Goal: Feedback & Contribution: Leave review/rating

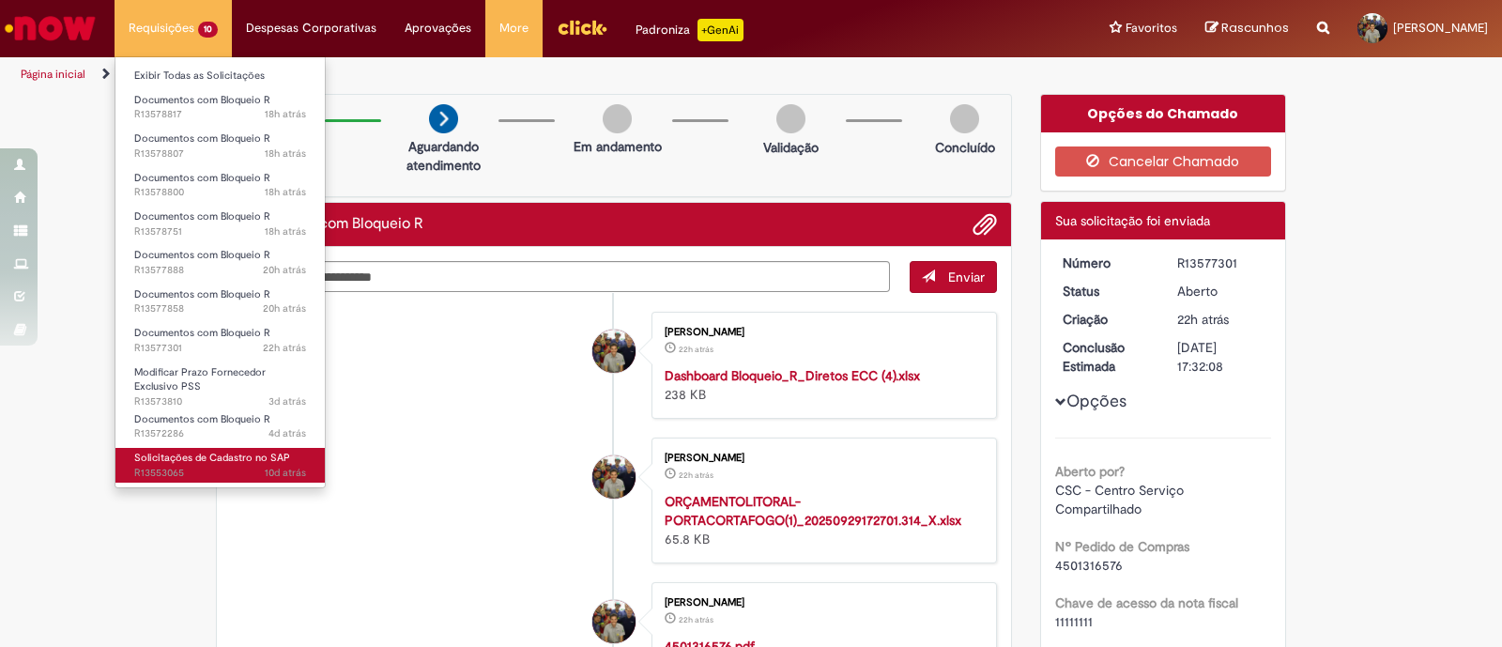
scroll to position [107, 0]
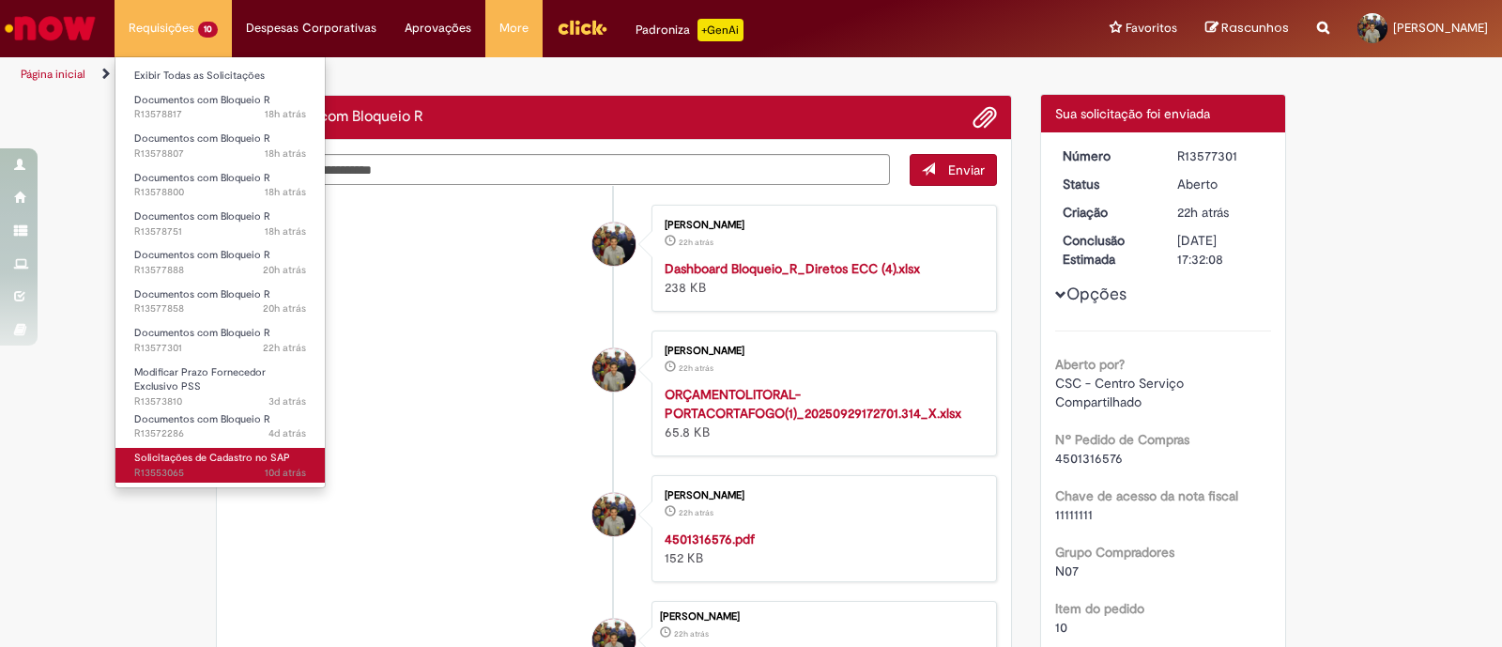
click at [194, 460] on span "Solicitações de Cadastro no SAP" at bounding box center [212, 458] width 156 height 14
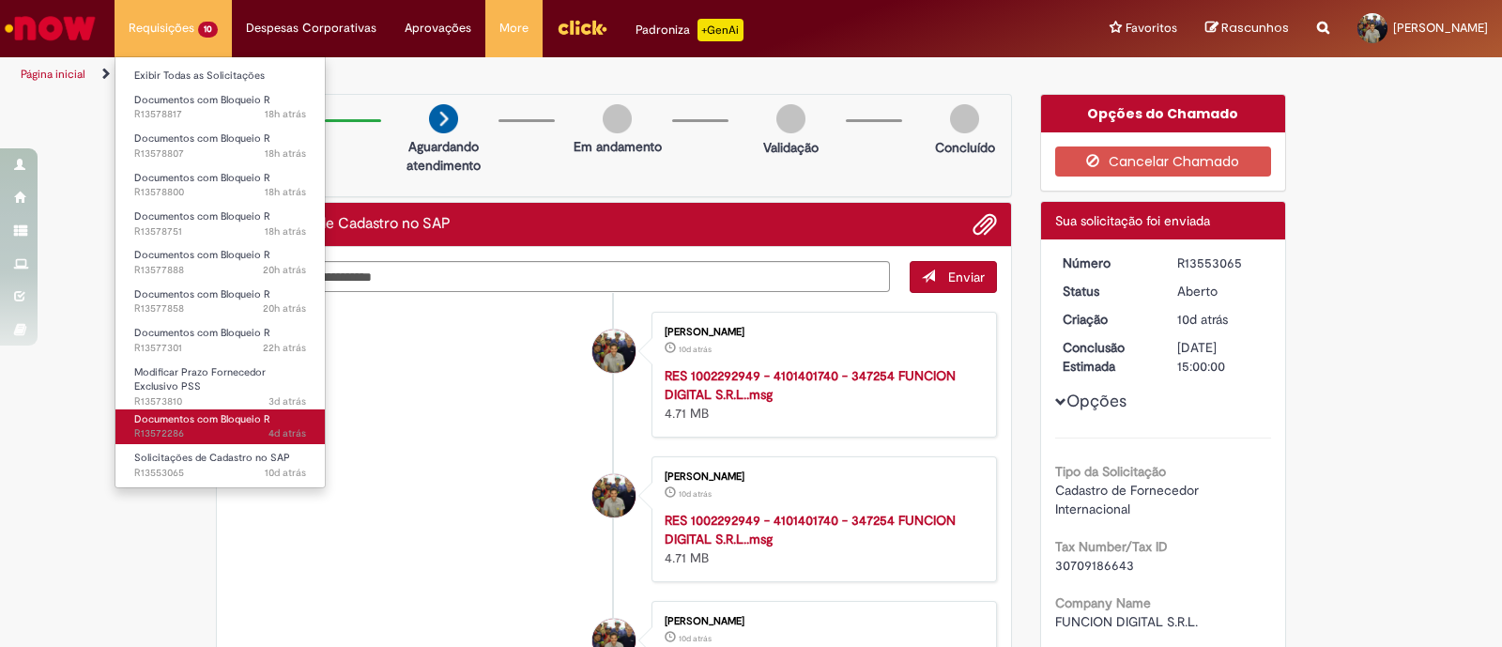
click at [243, 433] on span "4d atrás 4 dias atrás R13572286" at bounding box center [220, 433] width 172 height 15
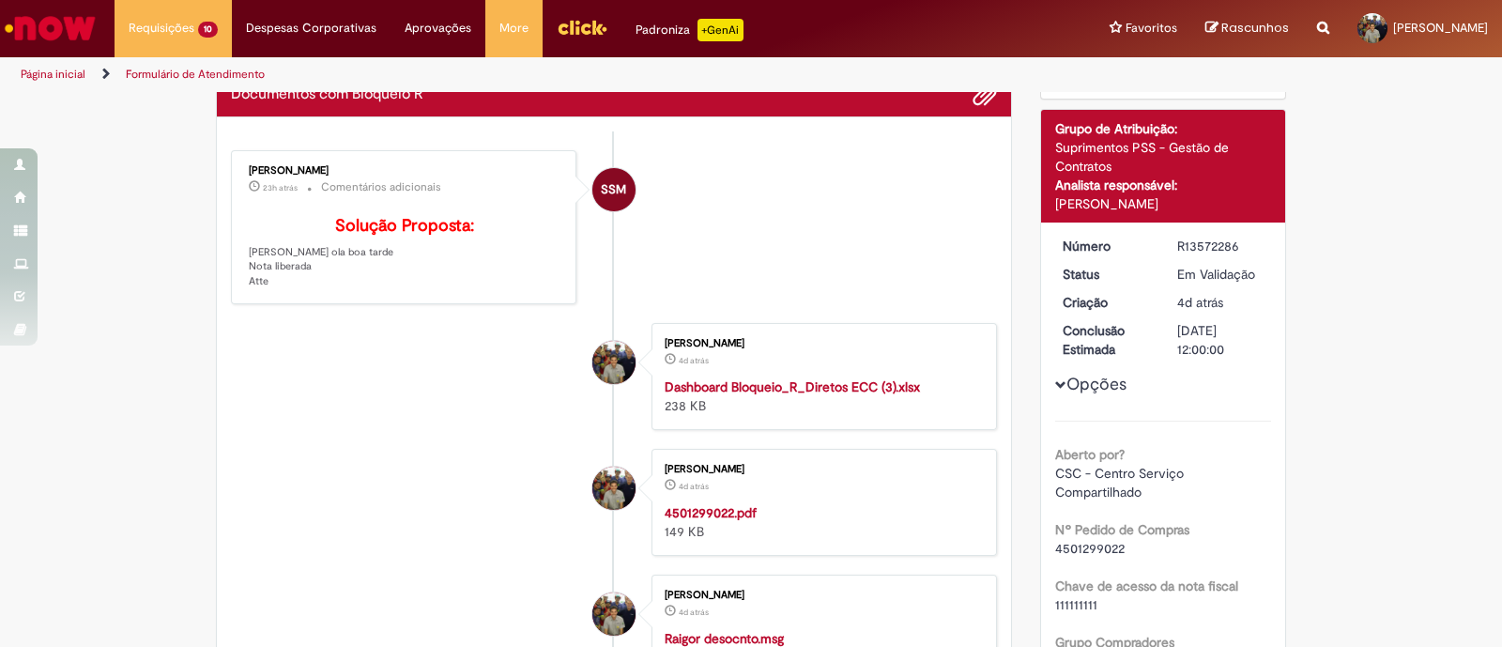
scroll to position [234, 0]
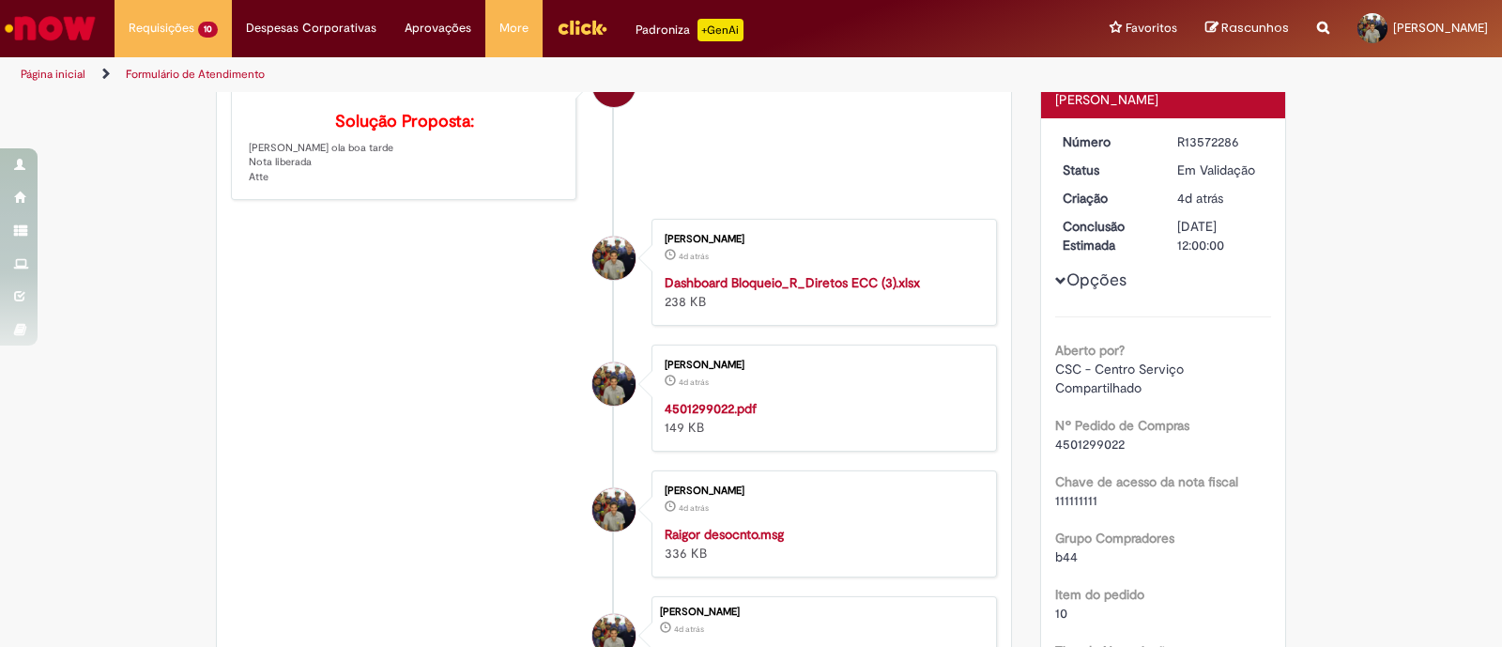
click at [1069, 439] on span "4501299022" at bounding box center [1089, 444] width 69 height 17
copy span "4501299022"
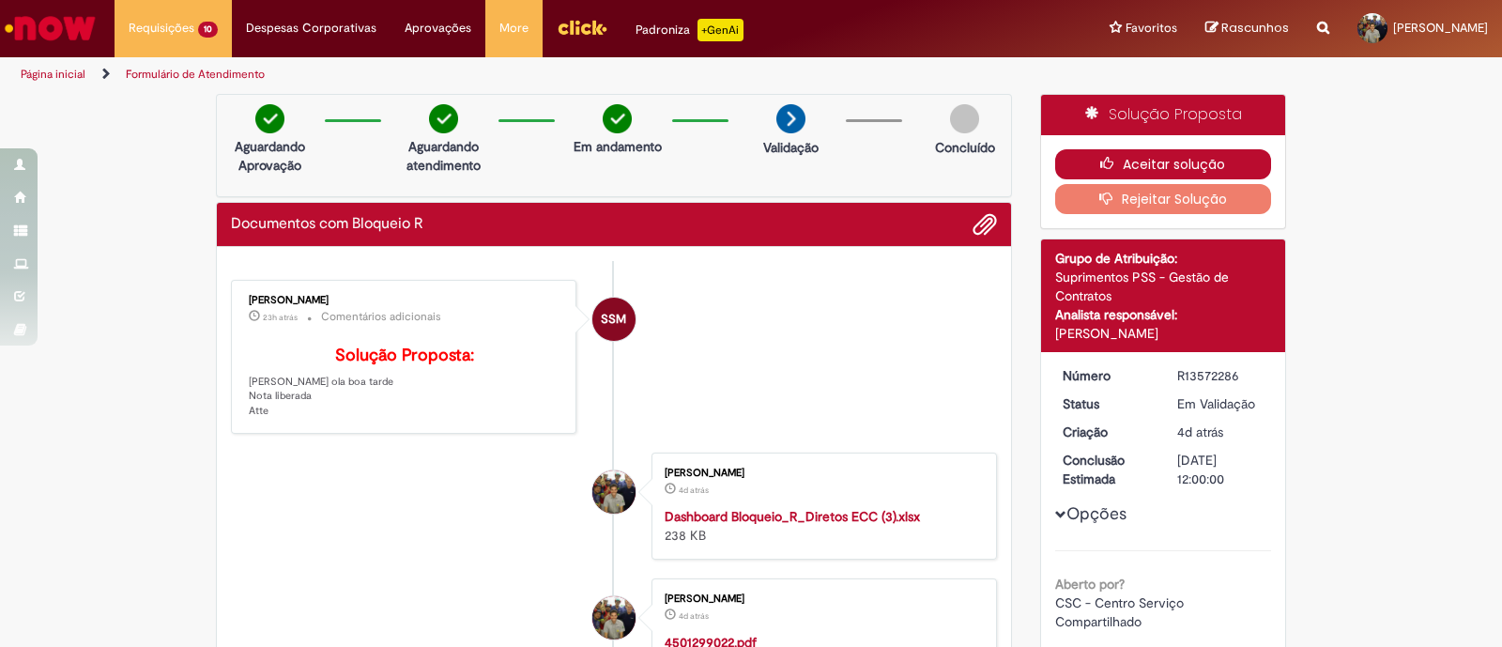
drag, startPoint x: 1110, startPoint y: 166, endPoint x: 1080, endPoint y: 186, distance: 35.9
click at [1110, 166] on icon "button" at bounding box center [1112, 163] width 23 height 13
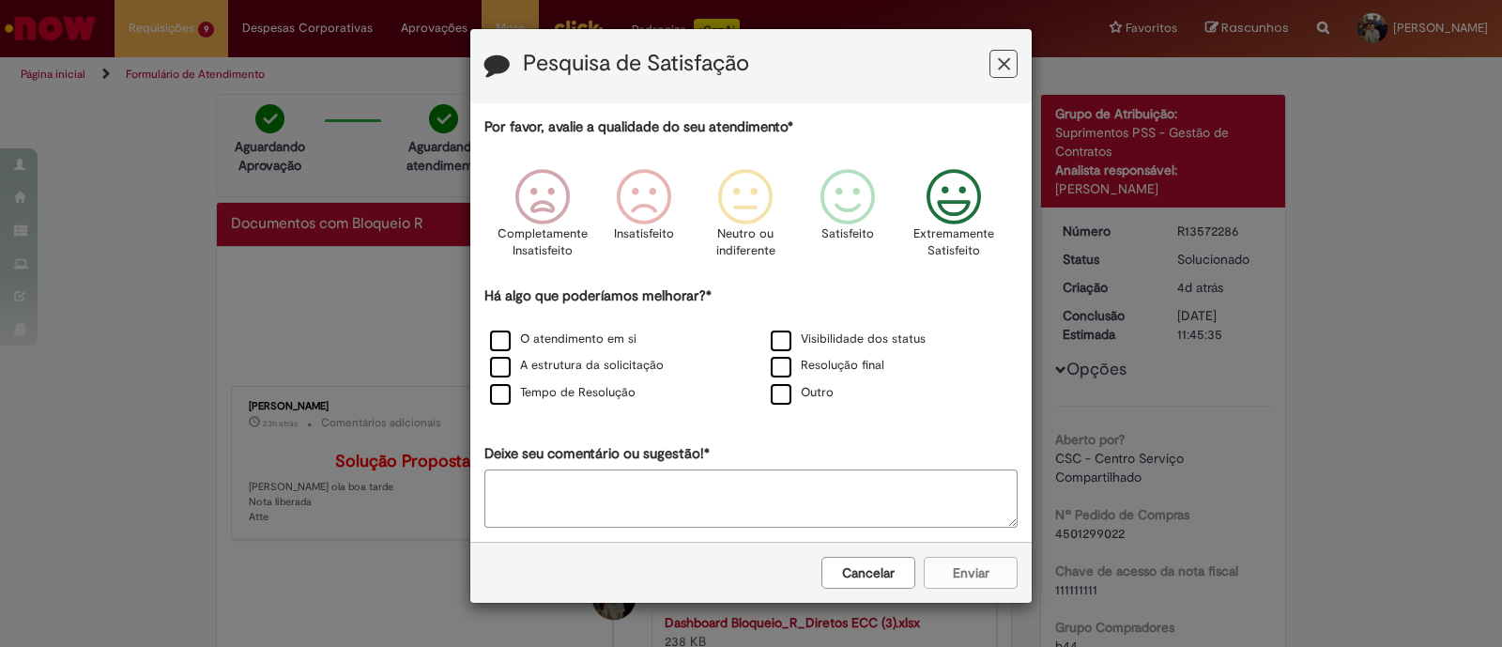
click at [957, 194] on icon "Feedback" at bounding box center [954, 197] width 70 height 56
click at [573, 332] on label "O atendimento em si" at bounding box center [563, 340] width 146 height 18
click at [571, 371] on label "A estrutura da solicitação" at bounding box center [577, 366] width 174 height 18
click at [561, 408] on div "Por favor, avalie a qualidade do seu atendimento* Completamente Insatisfeito In…" at bounding box center [751, 322] width 533 height 410
click at [779, 340] on label "Visibilidade dos status" at bounding box center [848, 340] width 155 height 18
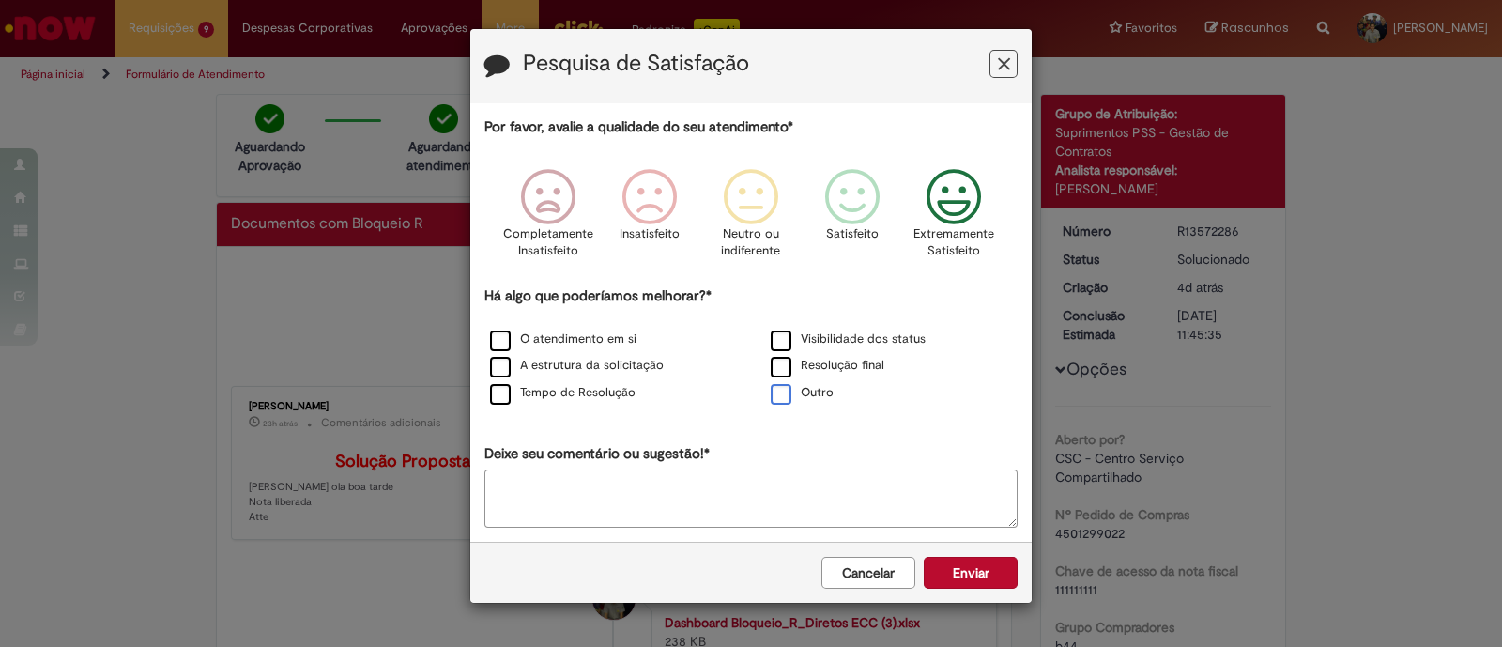
click at [790, 384] on label "Outro" at bounding box center [802, 393] width 63 height 18
click at [780, 362] on label "Resolução final" at bounding box center [828, 366] width 114 height 18
click at [784, 391] on label "Outro" at bounding box center [802, 393] width 63 height 18
click at [521, 386] on label "Tempo de Resolução" at bounding box center [563, 393] width 146 height 18
click at [479, 382] on div "Tempo de Resolução" at bounding box center [610, 393] width 277 height 23
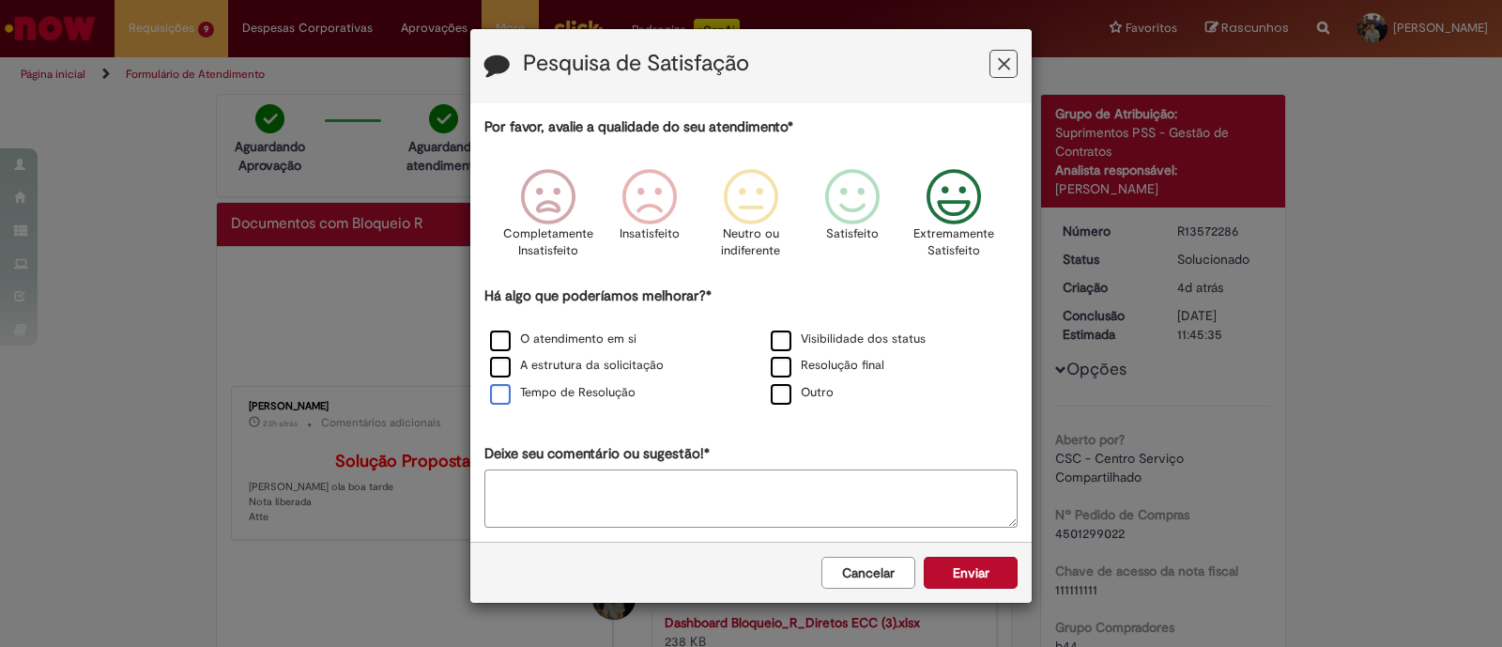
click at [496, 393] on label "Tempo de Resolução" at bounding box center [563, 393] width 146 height 18
click at [986, 575] on button "Enviar" at bounding box center [971, 573] width 94 height 32
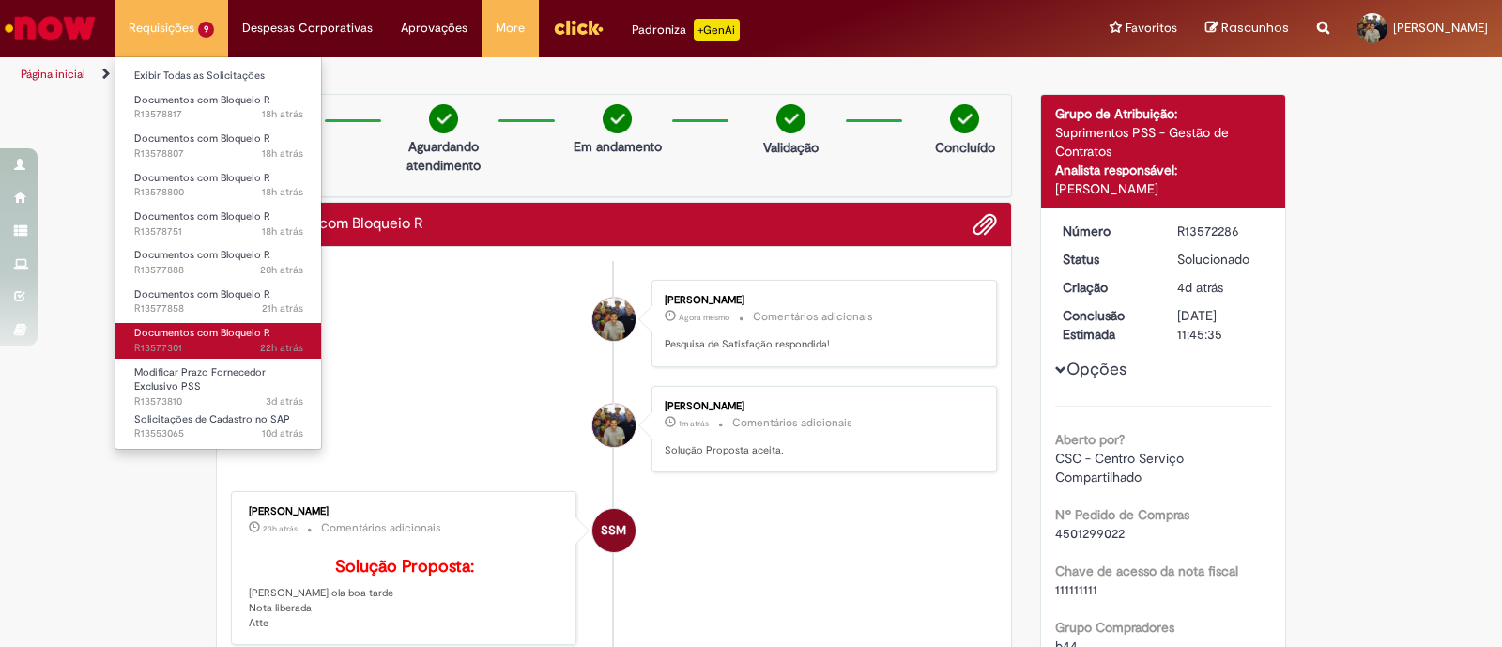
click at [227, 336] on span "Documentos com Bloqueio R" at bounding box center [202, 333] width 136 height 14
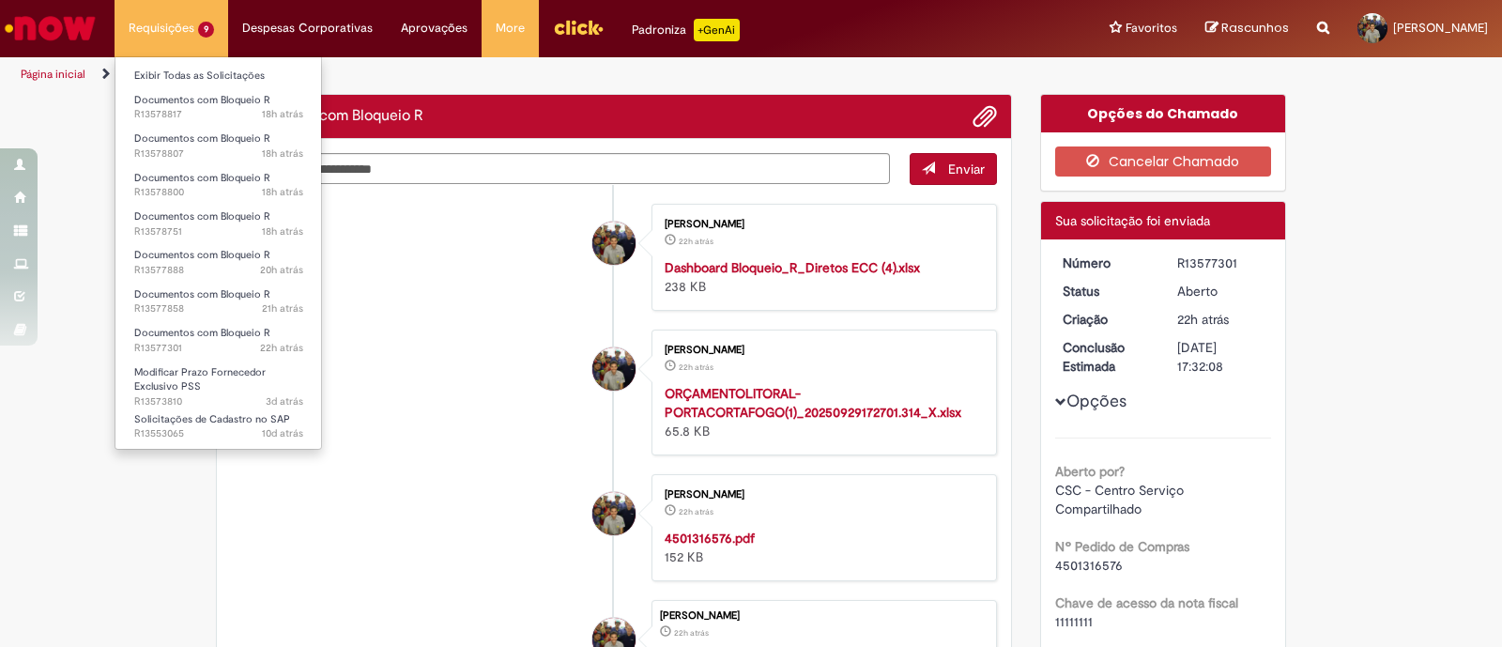
click at [223, 126] on li "Documentos com Bloqueio R 18h atrás 18 horas atrás R13578807" at bounding box center [218, 144] width 207 height 38
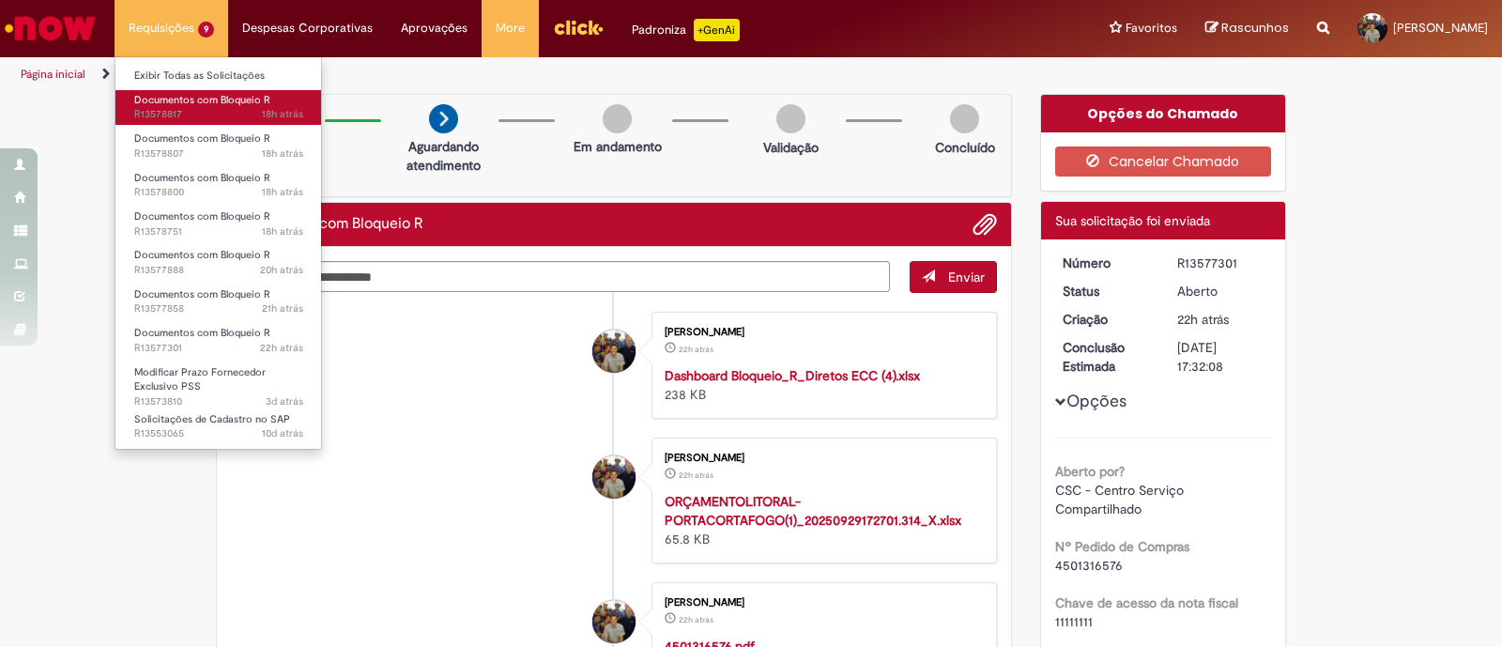
click at [223, 123] on link "Documentos com Bloqueio R 18h atrás 18 horas atrás R13578817" at bounding box center [218, 107] width 207 height 35
